Goal: Navigation & Orientation: Find specific page/section

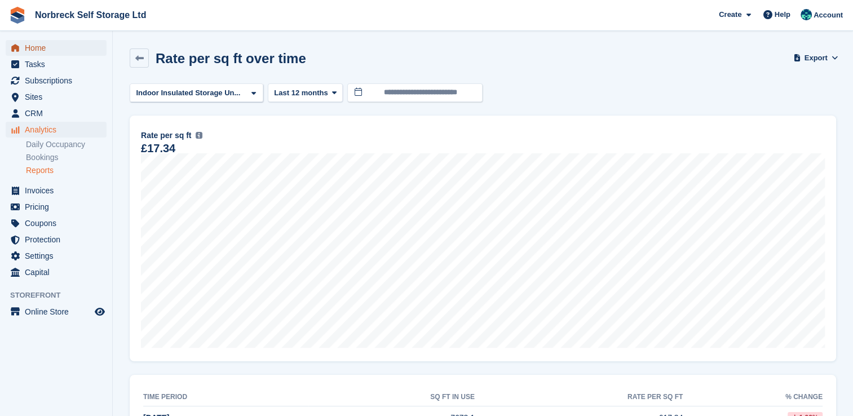
click at [39, 46] on span "Home" at bounding box center [59, 48] width 68 height 16
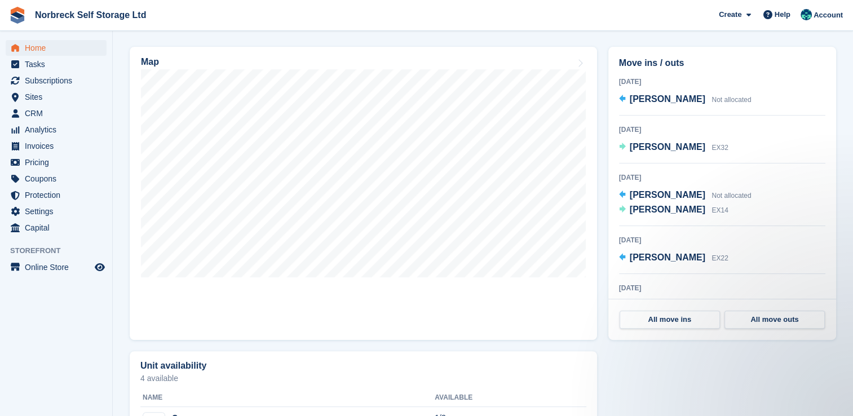
scroll to position [335, 0]
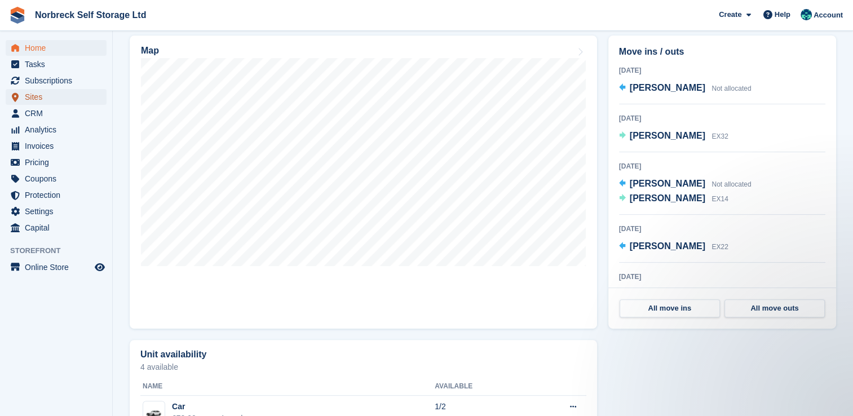
click at [40, 95] on span "Sites" at bounding box center [59, 97] width 68 height 16
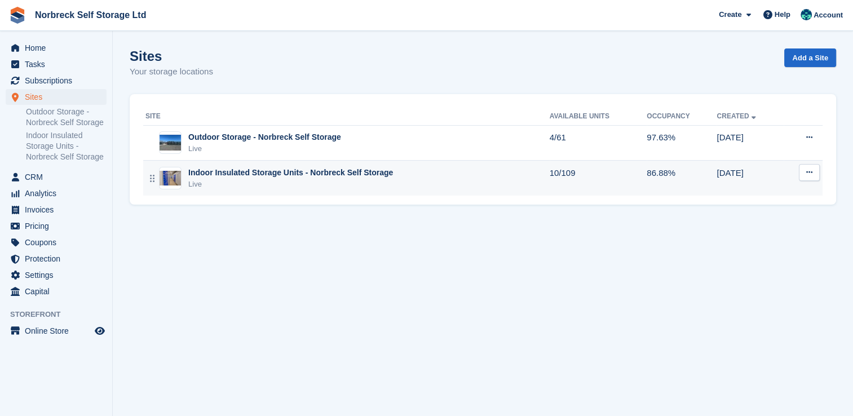
click at [287, 194] on td "Indoor Insulated Storage Units - Norbreck Self Storage Live" at bounding box center [346, 178] width 406 height 35
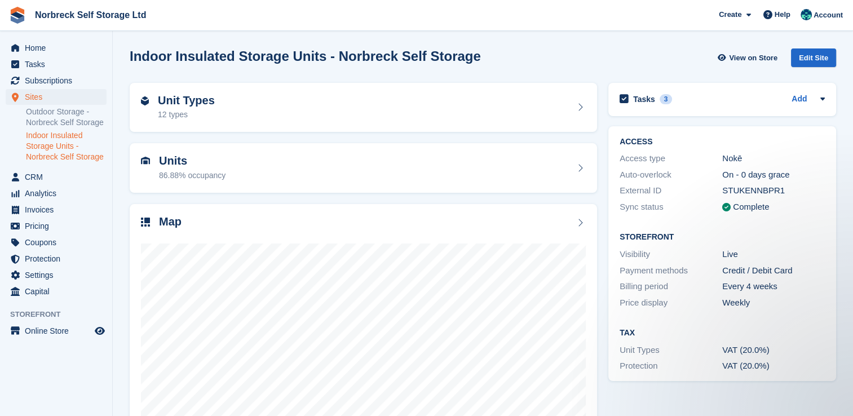
scroll to position [64, 0]
